Goal: Task Accomplishment & Management: Use online tool/utility

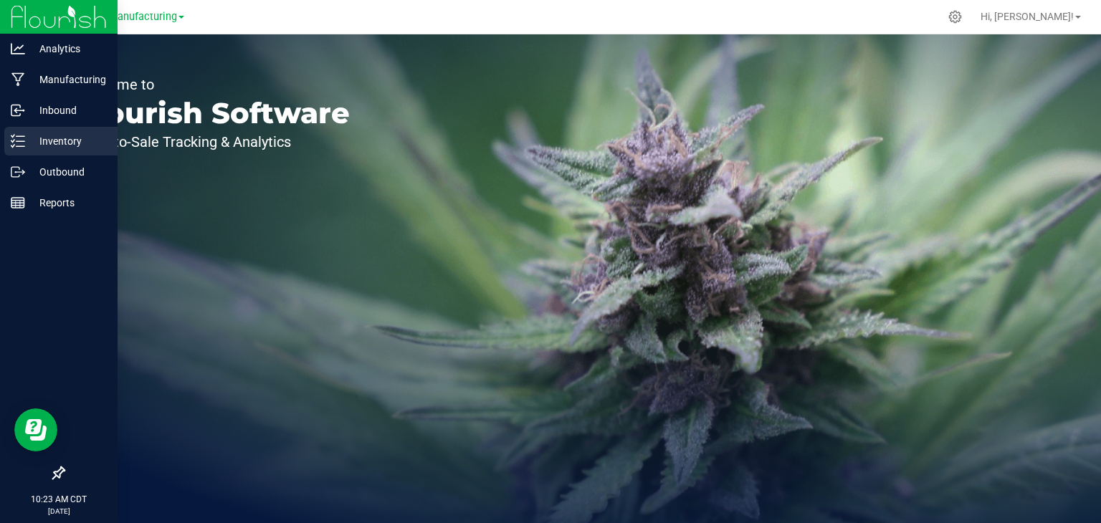
click at [17, 138] on icon at bounding box center [18, 141] width 14 height 14
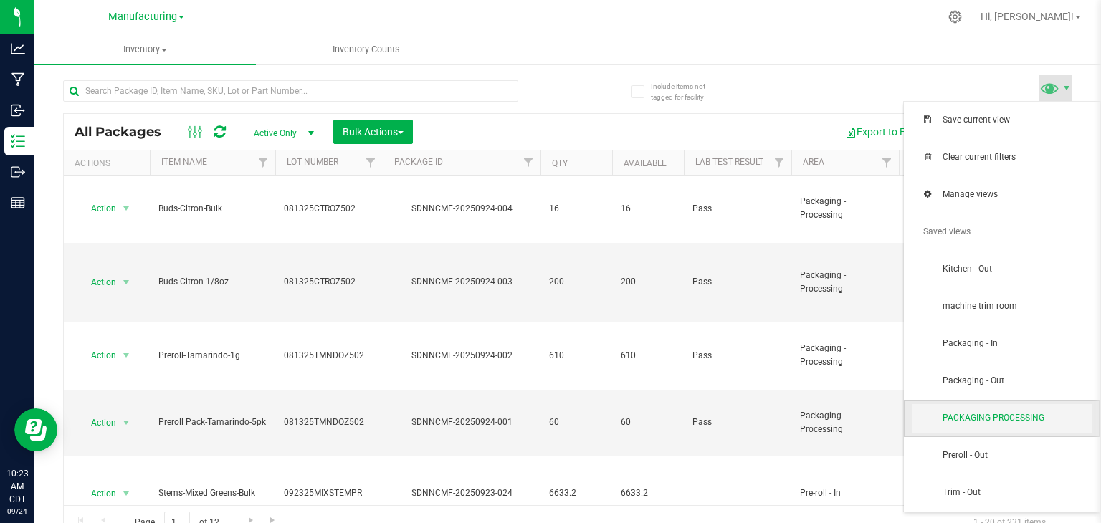
click at [1046, 427] on span "PACKAGING PROCESSING" at bounding box center [1001, 418] width 179 height 29
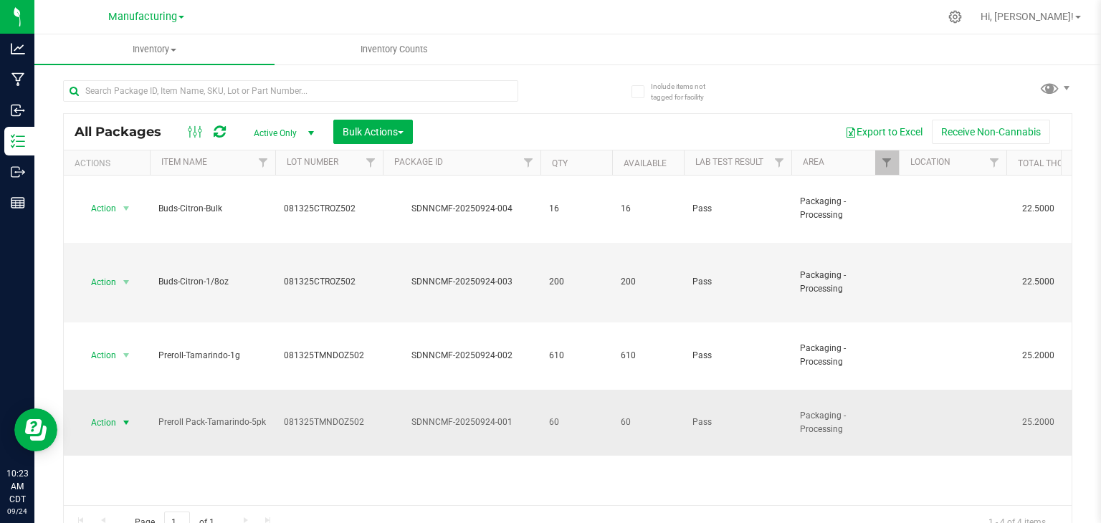
click at [128, 417] on span "select" at bounding box center [125, 422] width 11 height 11
click at [138, 240] on li "Locate package" at bounding box center [124, 240] width 90 height 21
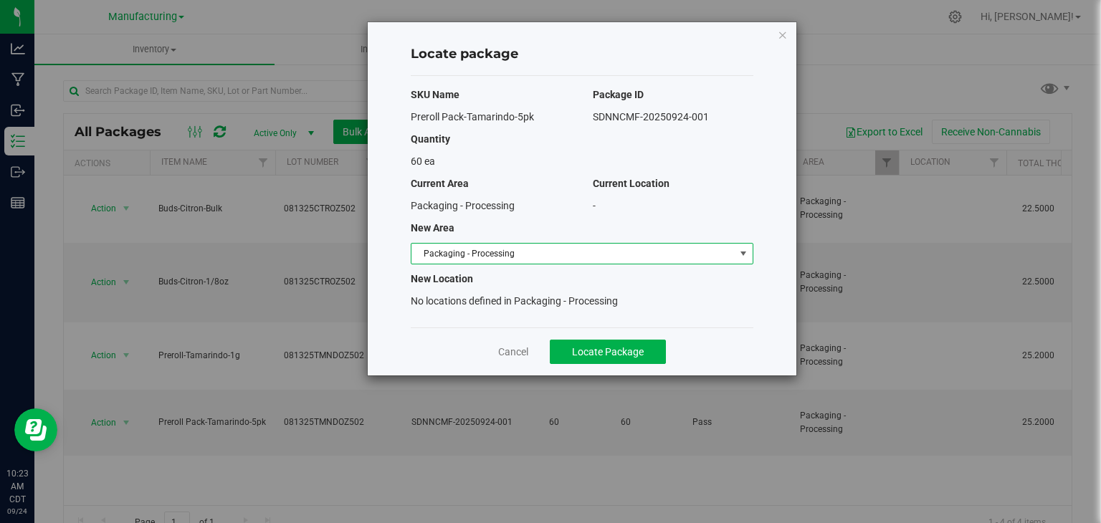
click at [545, 255] on span "Packaging - Processing" at bounding box center [572, 254] width 323 height 20
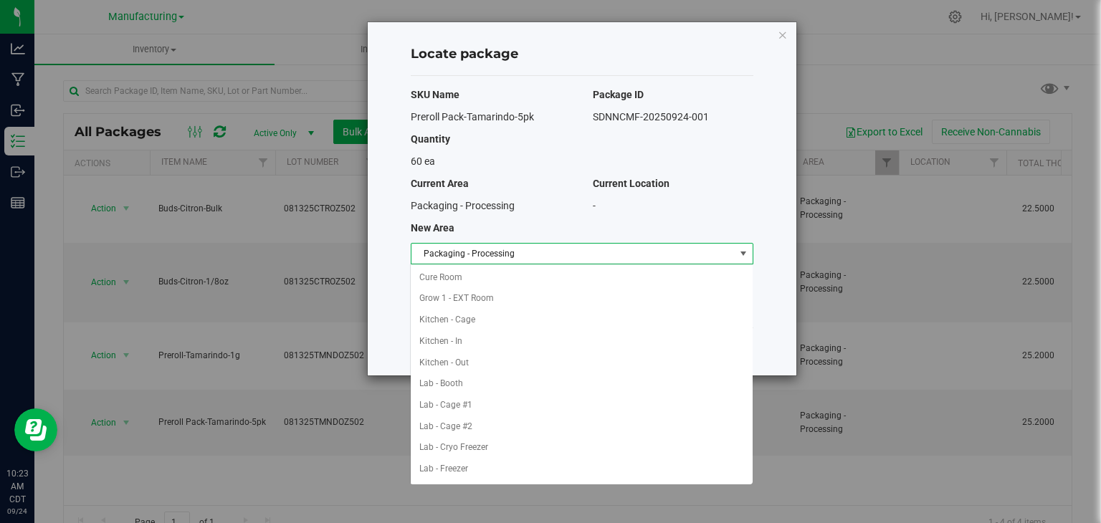
scroll to position [226, 0]
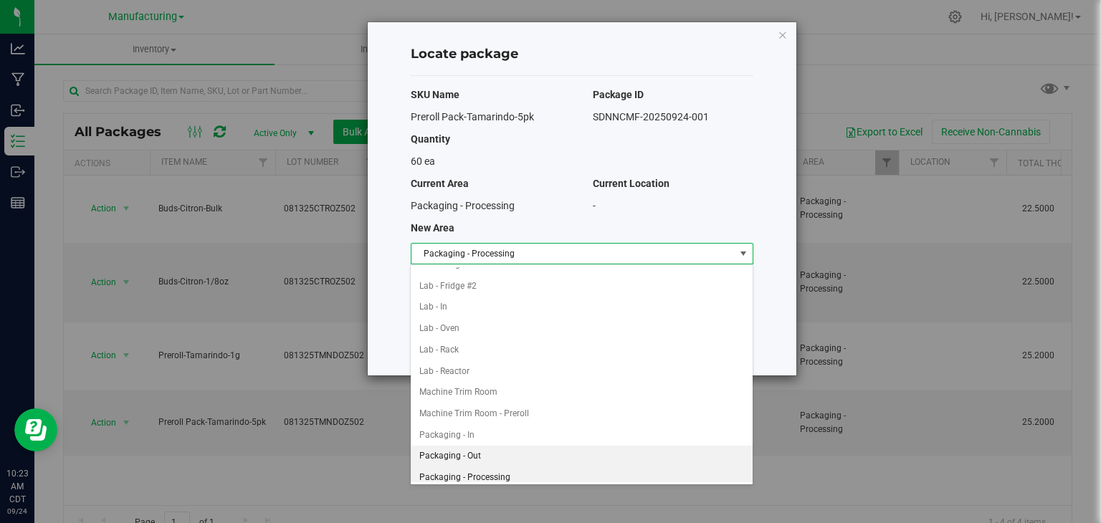
click at [475, 451] on li "Packaging - Out" at bounding box center [581, 456] width 341 height 21
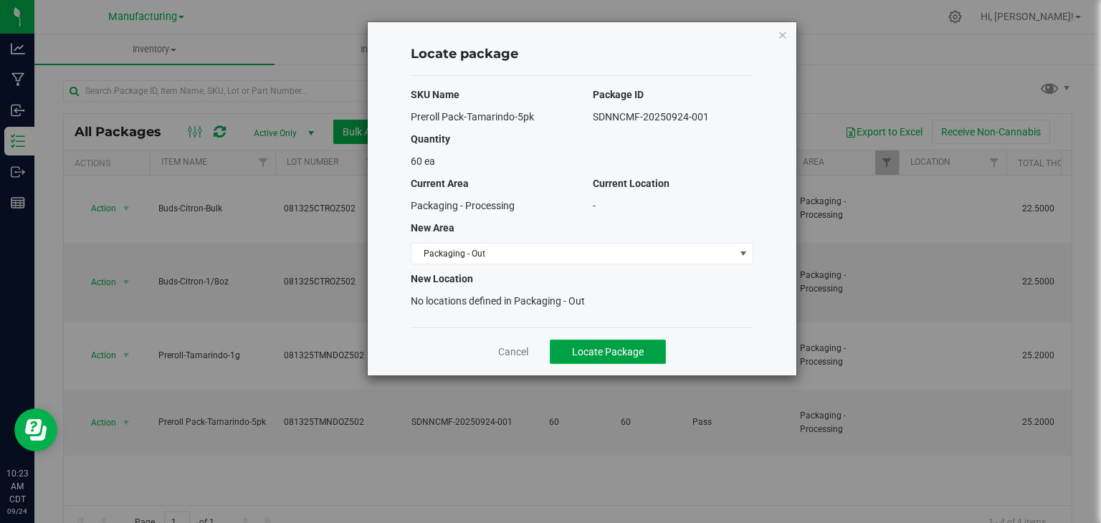
click at [616, 349] on span "Locate Package" at bounding box center [608, 351] width 72 height 11
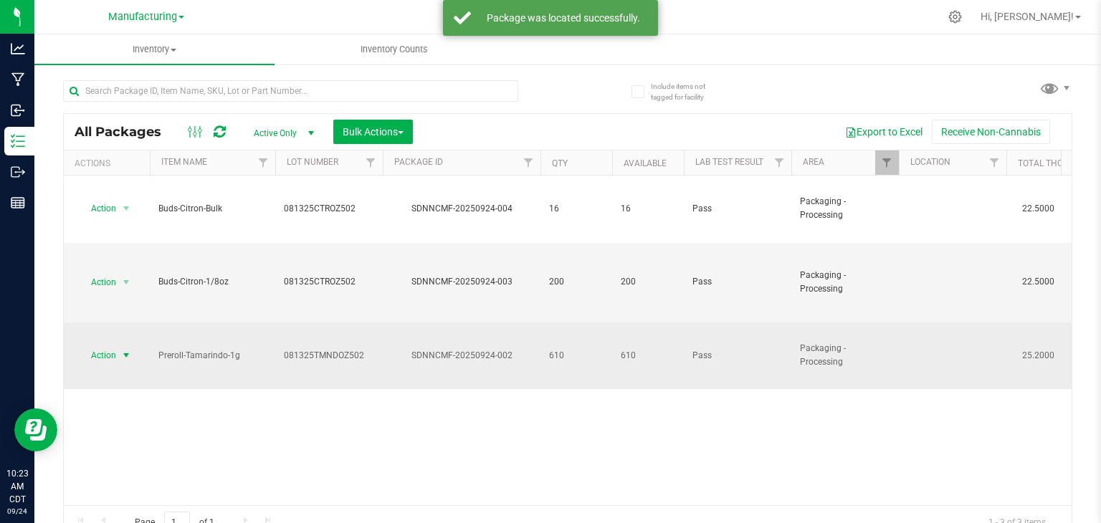
click at [129, 350] on span "select" at bounding box center [125, 355] width 11 height 11
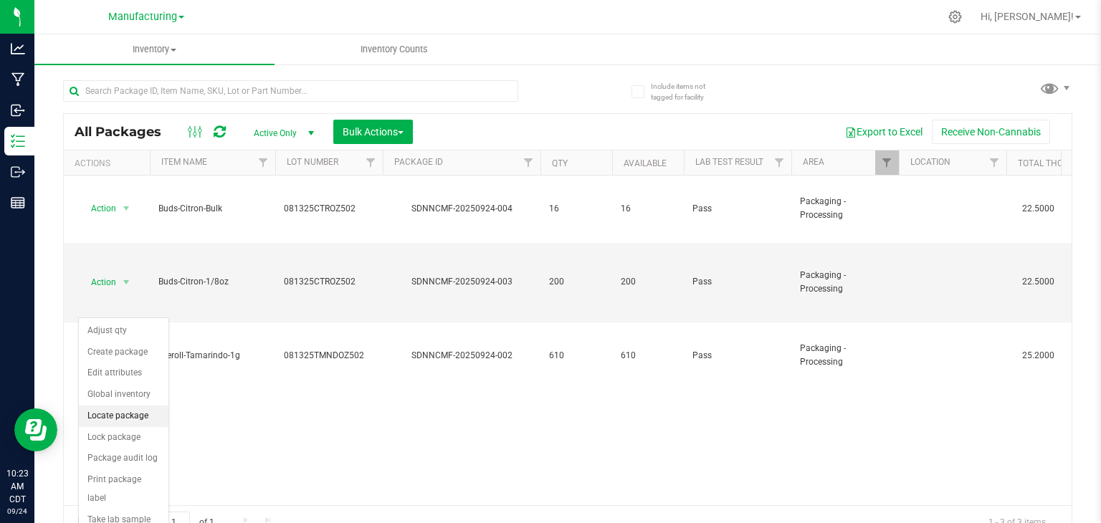
click at [149, 409] on li "Locate package" at bounding box center [124, 416] width 90 height 21
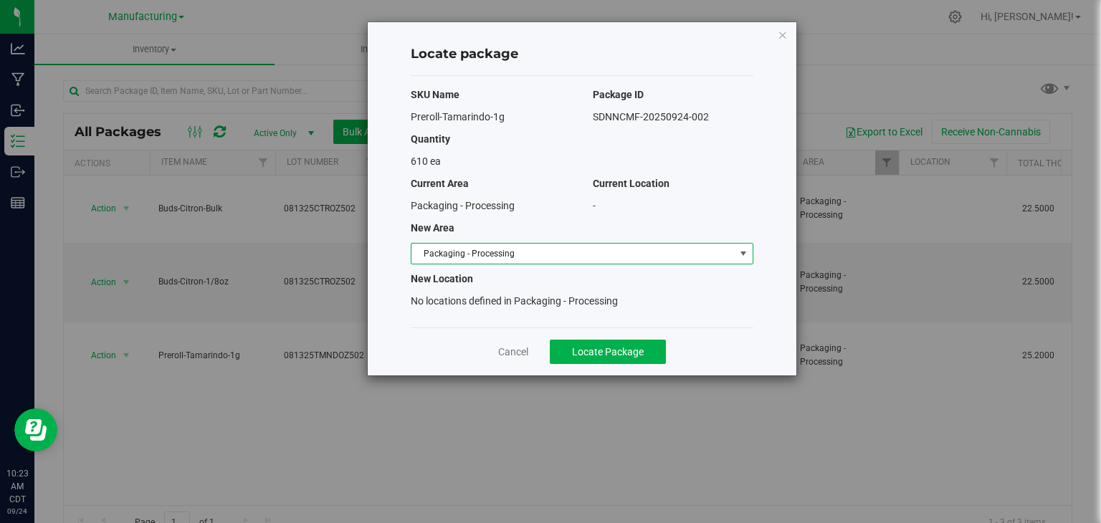
click at [714, 252] on span "Packaging - Processing" at bounding box center [572, 254] width 323 height 20
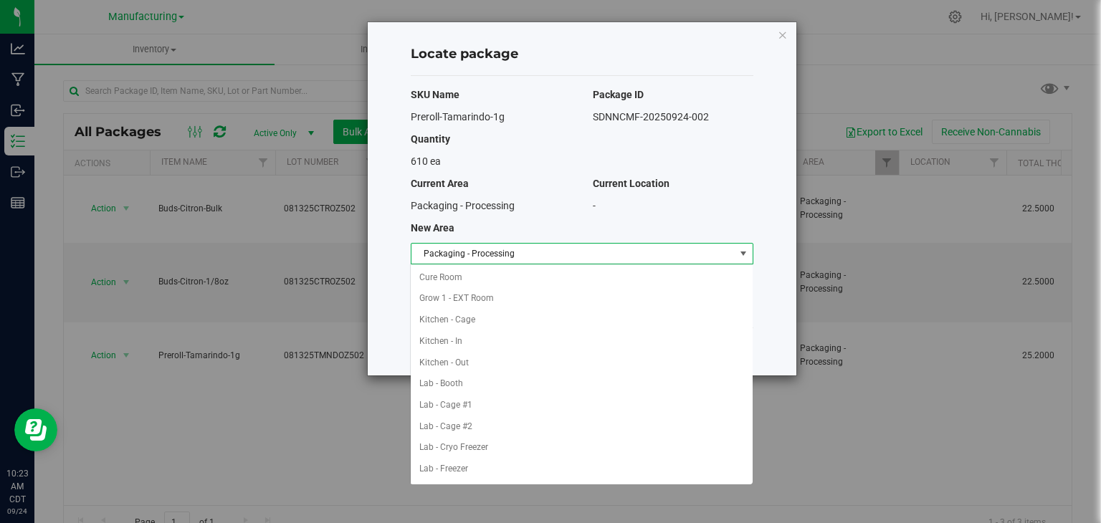
scroll to position [226, 0]
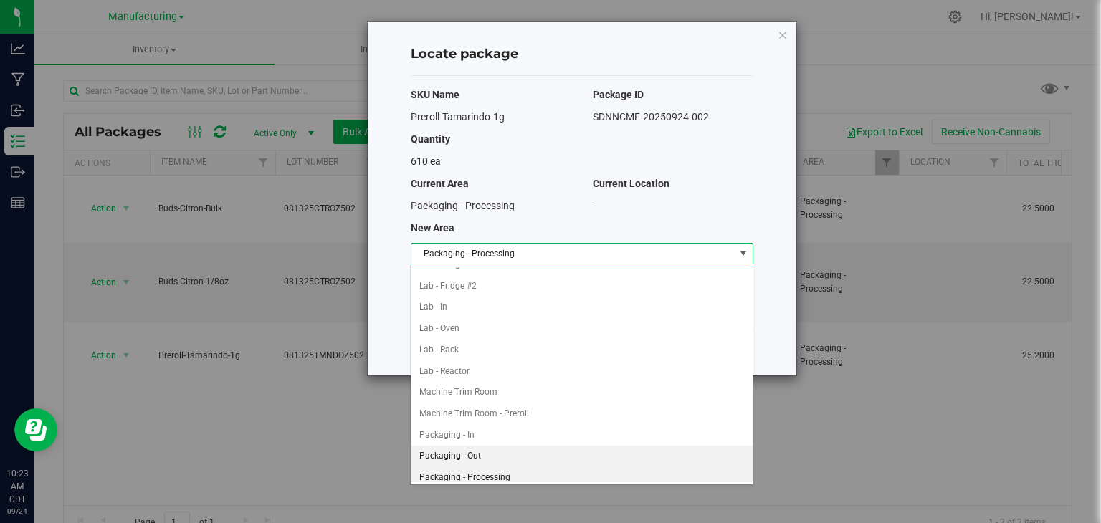
click at [483, 446] on li "Packaging - Out" at bounding box center [581, 456] width 341 height 21
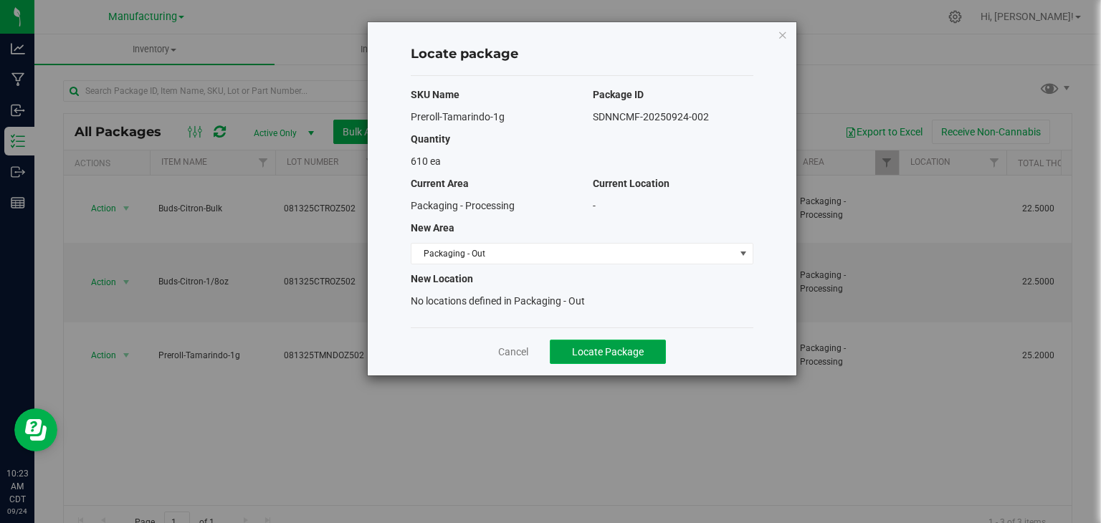
click at [621, 355] on span "Locate Package" at bounding box center [608, 351] width 72 height 11
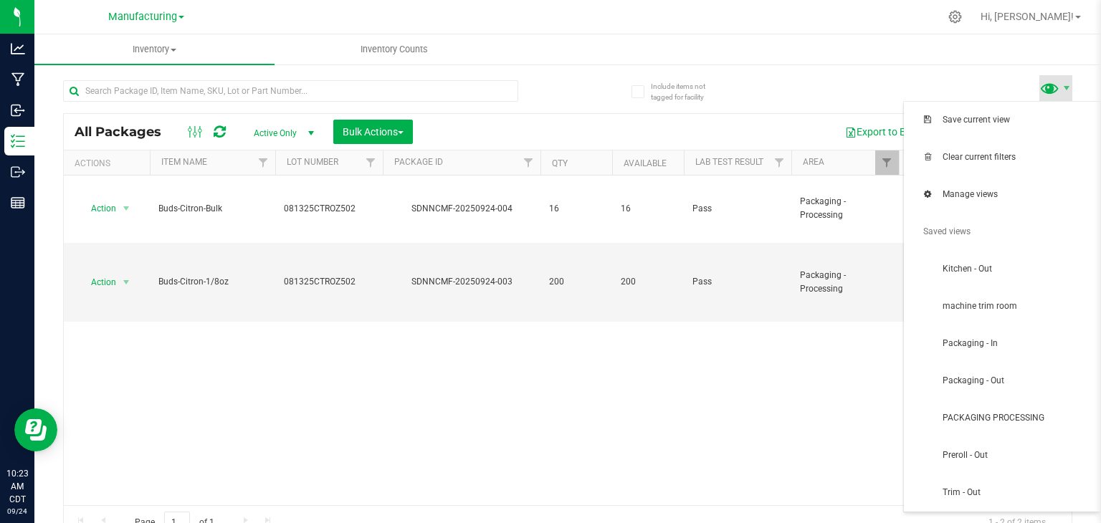
click at [1039, 87] on span at bounding box center [1049, 87] width 21 height 21
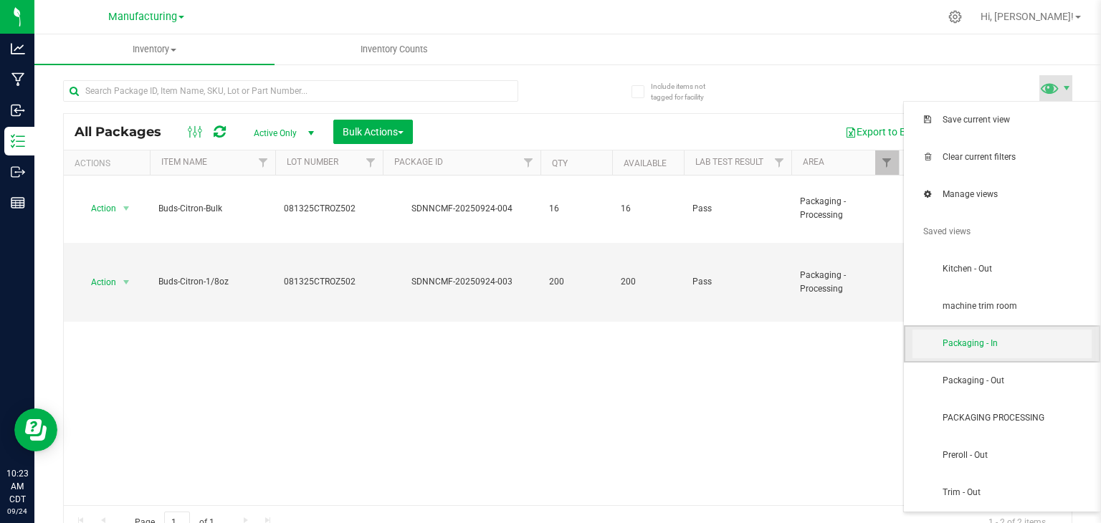
click at [994, 344] on span "Packaging - In" at bounding box center [1016, 344] width 149 height 12
